Goal: Find specific page/section: Find specific page/section

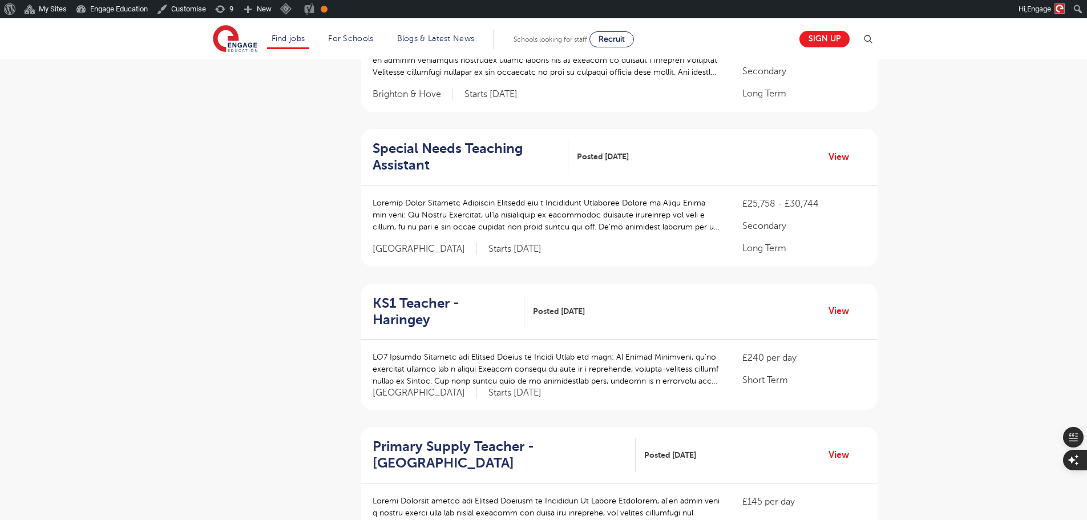
scroll to position [627, 0]
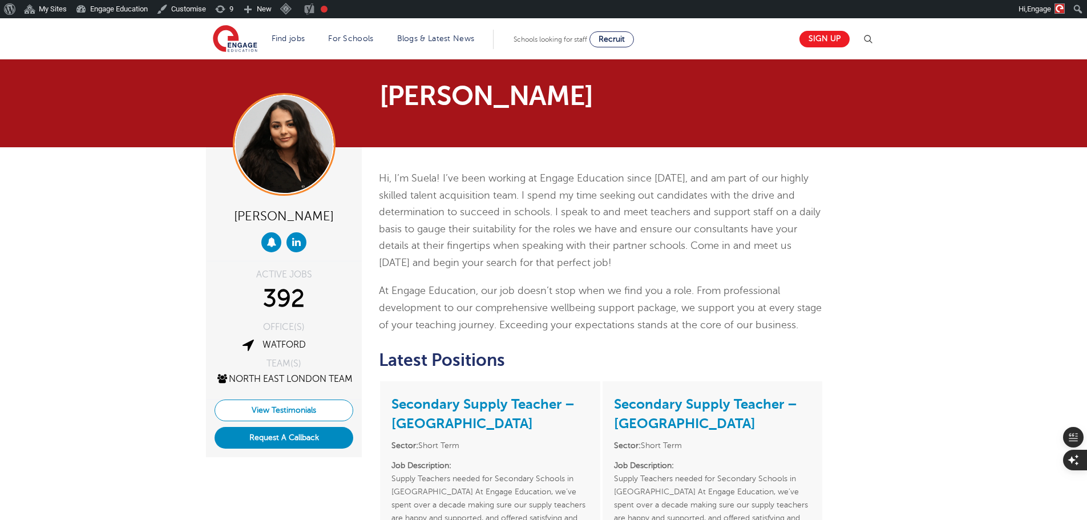
click at [297, 421] on link "View Testimonials" at bounding box center [283, 410] width 139 height 22
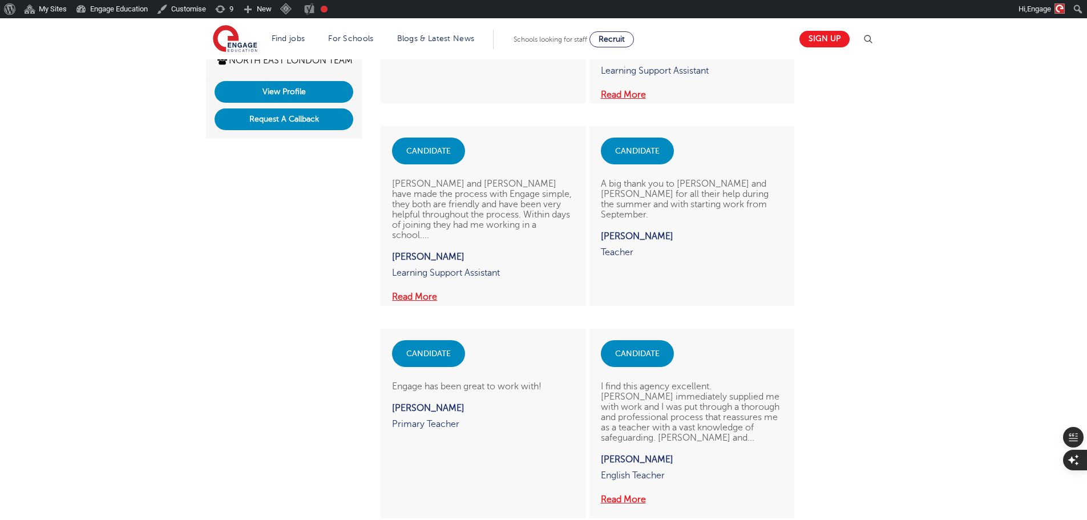
scroll to position [399, 0]
